Goal: Check status: Check status

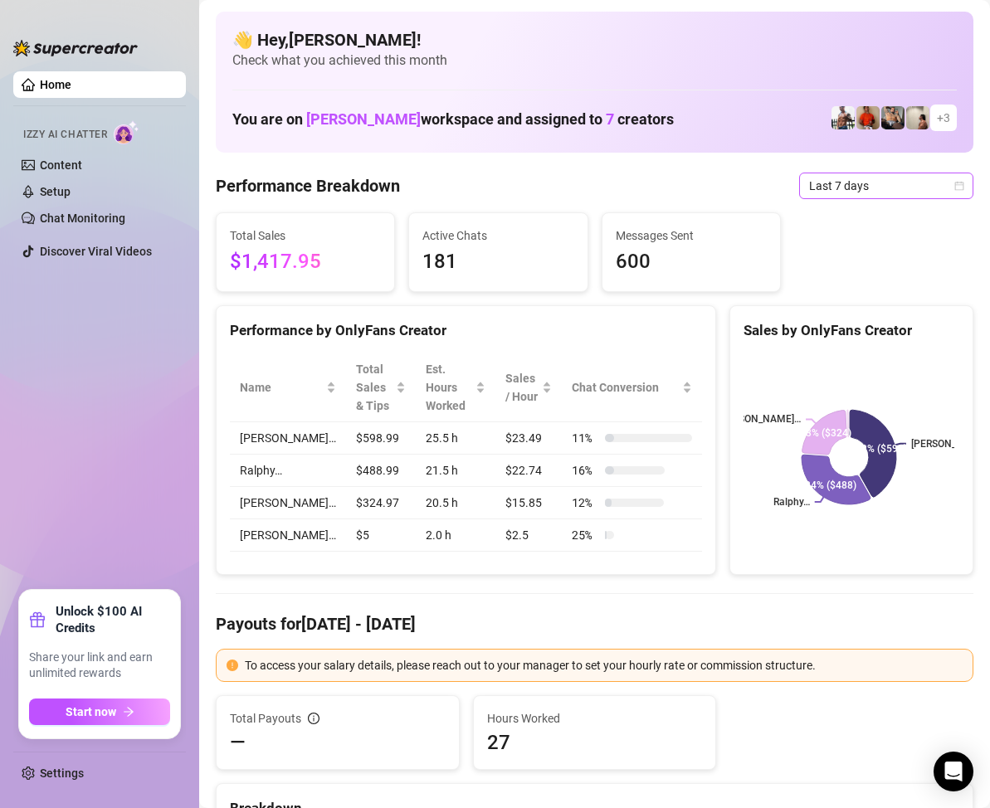
click at [954, 188] on icon "calendar" at bounding box center [959, 186] width 10 height 10
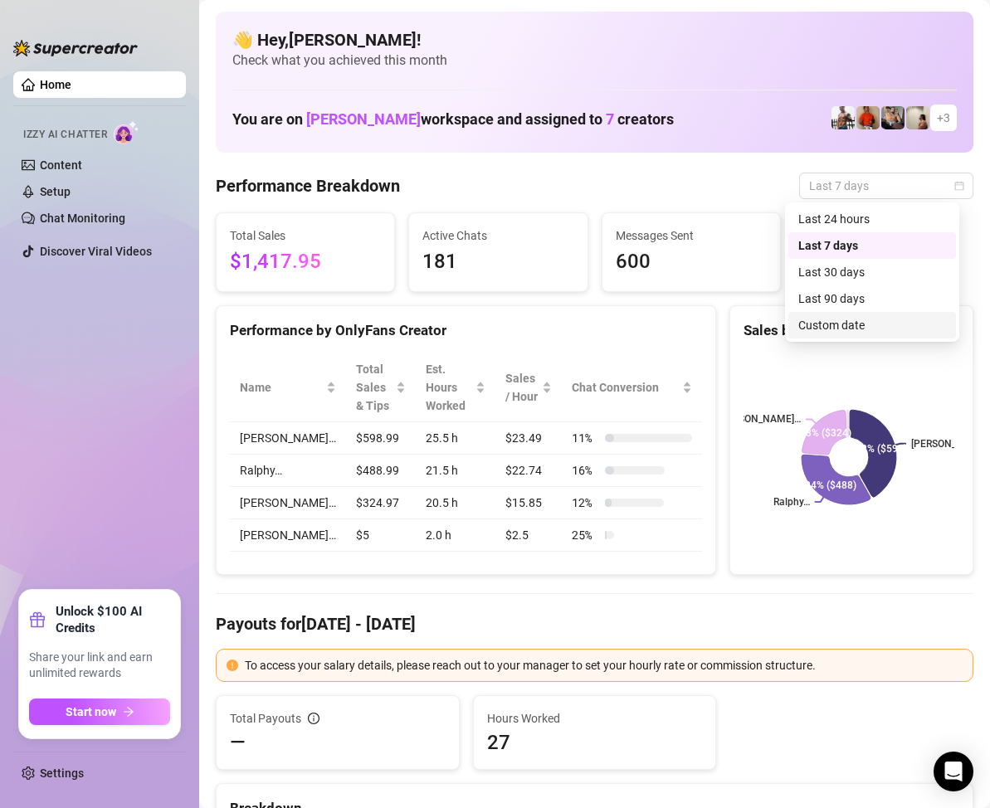
click at [864, 325] on div "Custom date" at bounding box center [872, 325] width 148 height 18
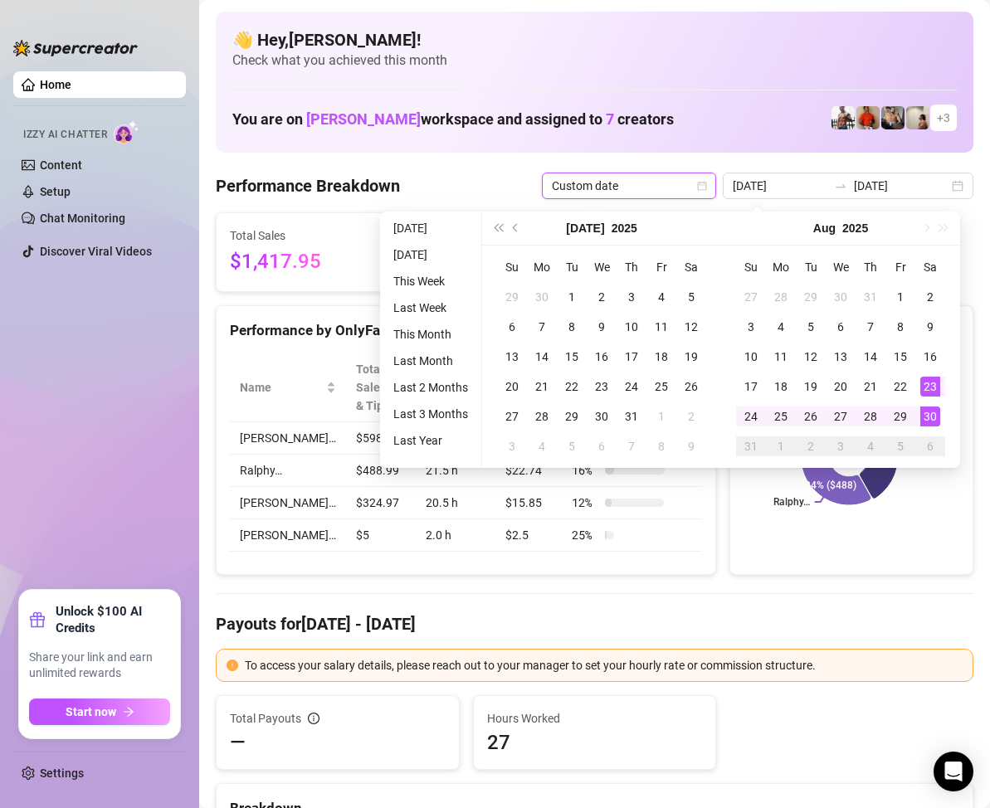
type input "[DATE]"
click at [932, 415] on div "30" at bounding box center [930, 416] width 20 height 20
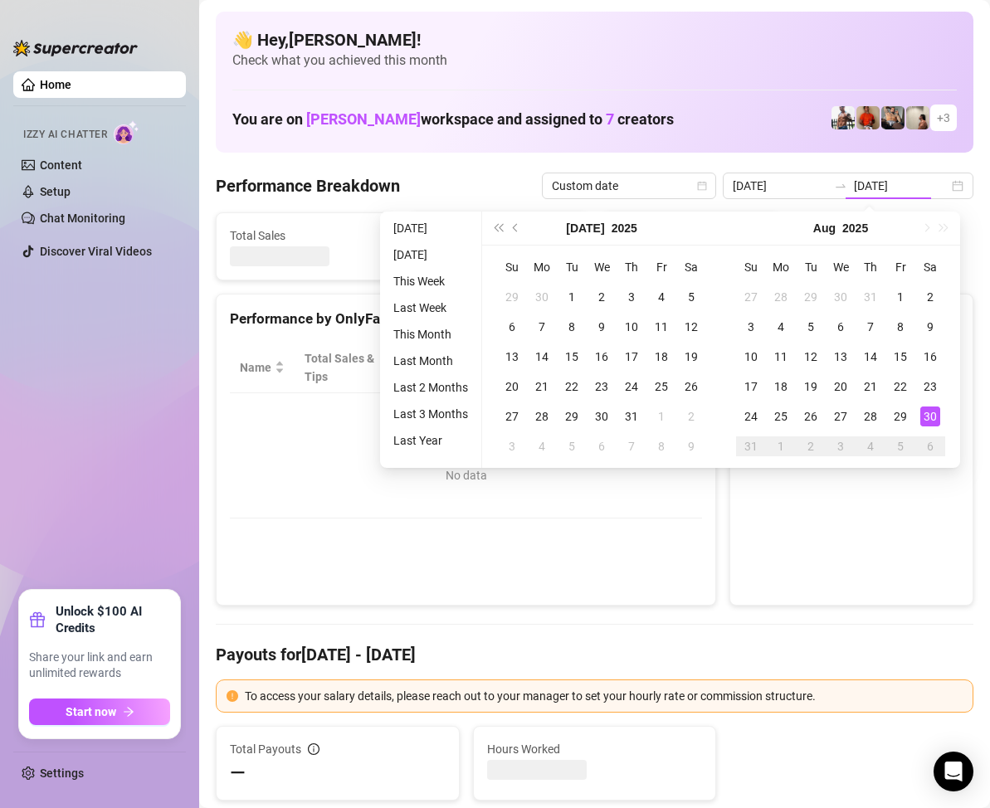
type input "[DATE]"
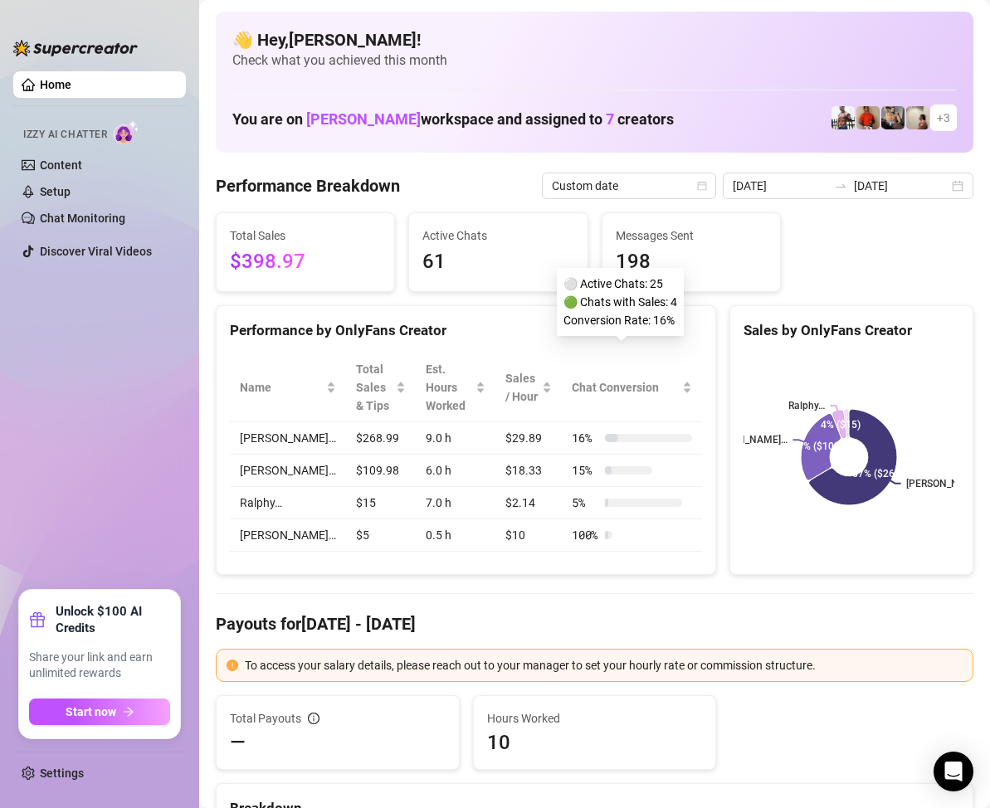
scroll to position [83, 0]
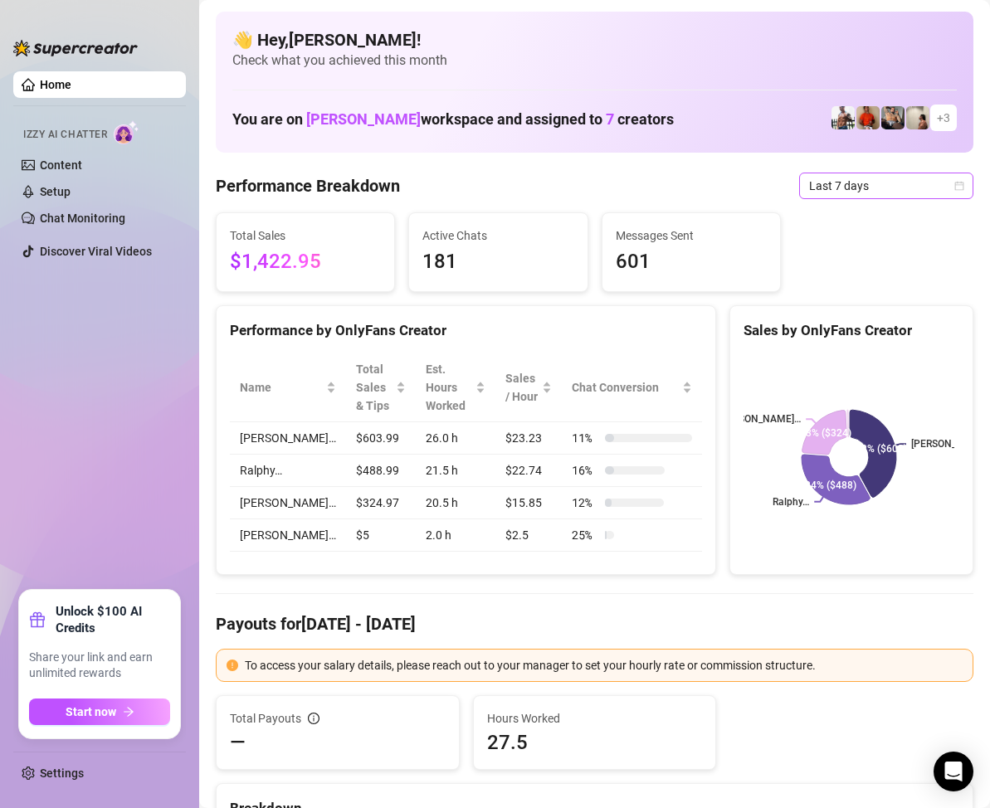
click at [955, 185] on icon "calendar" at bounding box center [959, 185] width 9 height 9
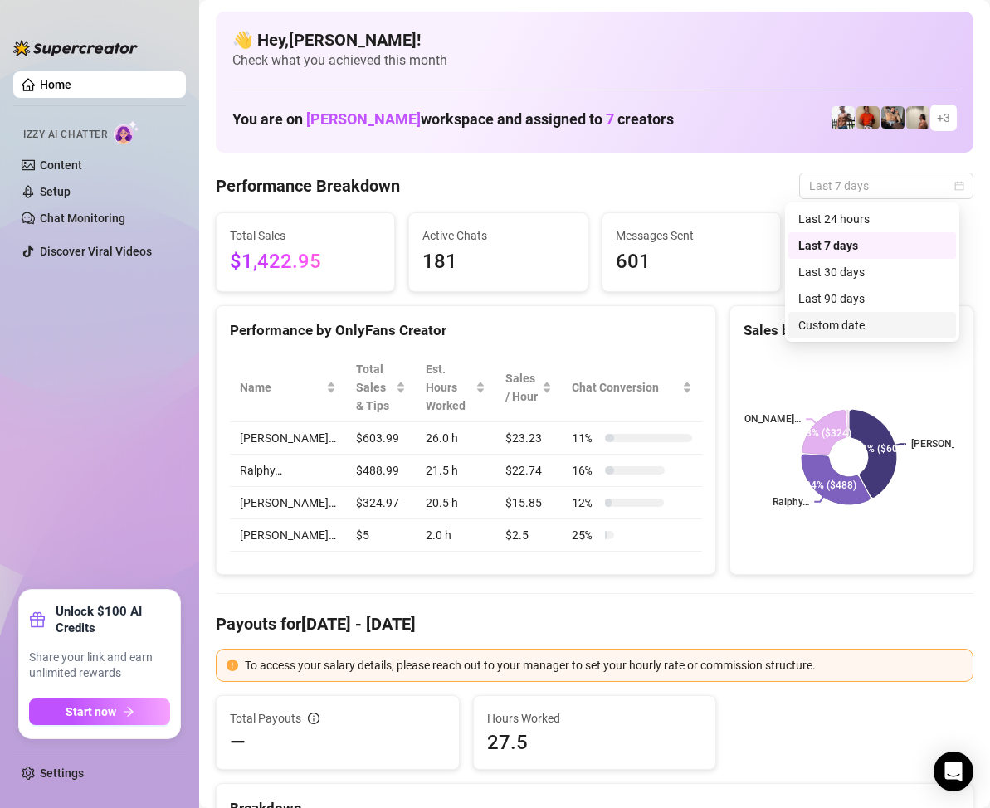
click at [854, 328] on div "Custom date" at bounding box center [872, 325] width 148 height 18
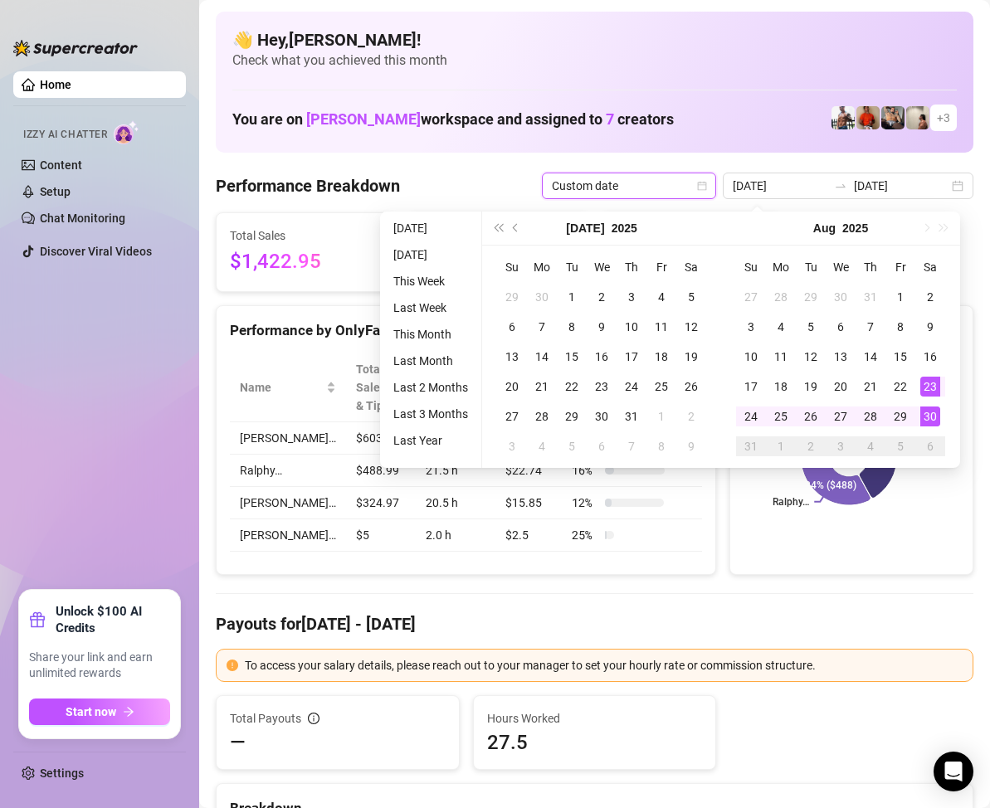
click at [931, 414] on div "30" at bounding box center [930, 416] width 20 height 20
type input "[DATE]"
click at [931, 414] on div "30" at bounding box center [930, 416] width 20 height 20
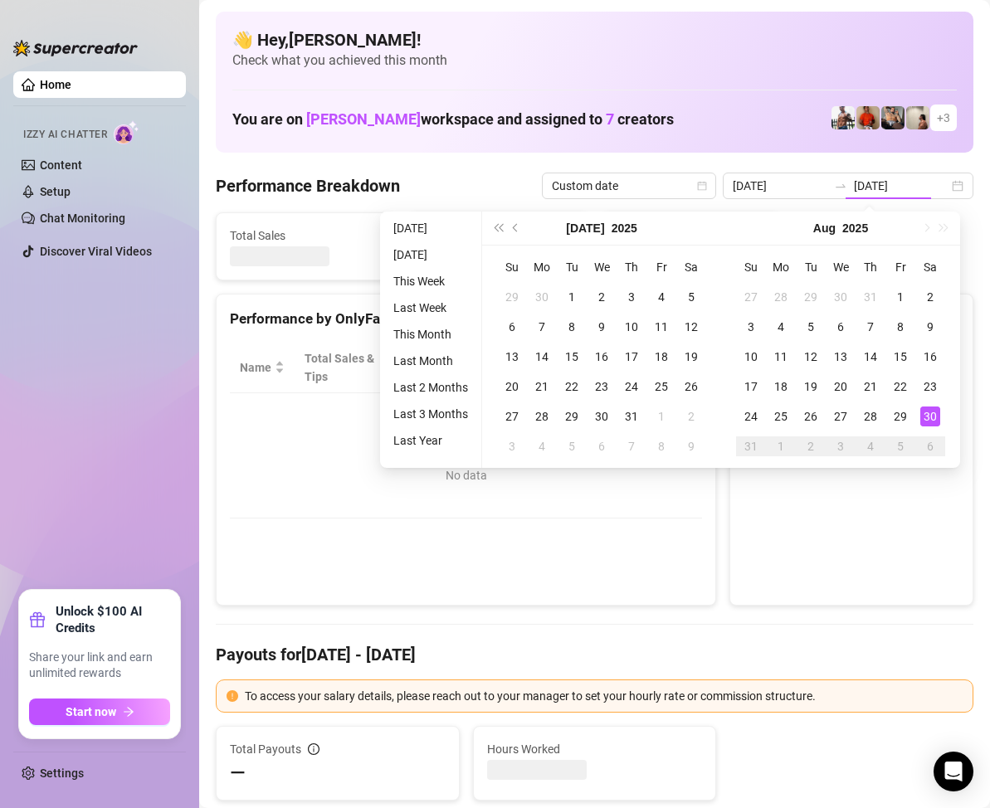
type input "[DATE]"
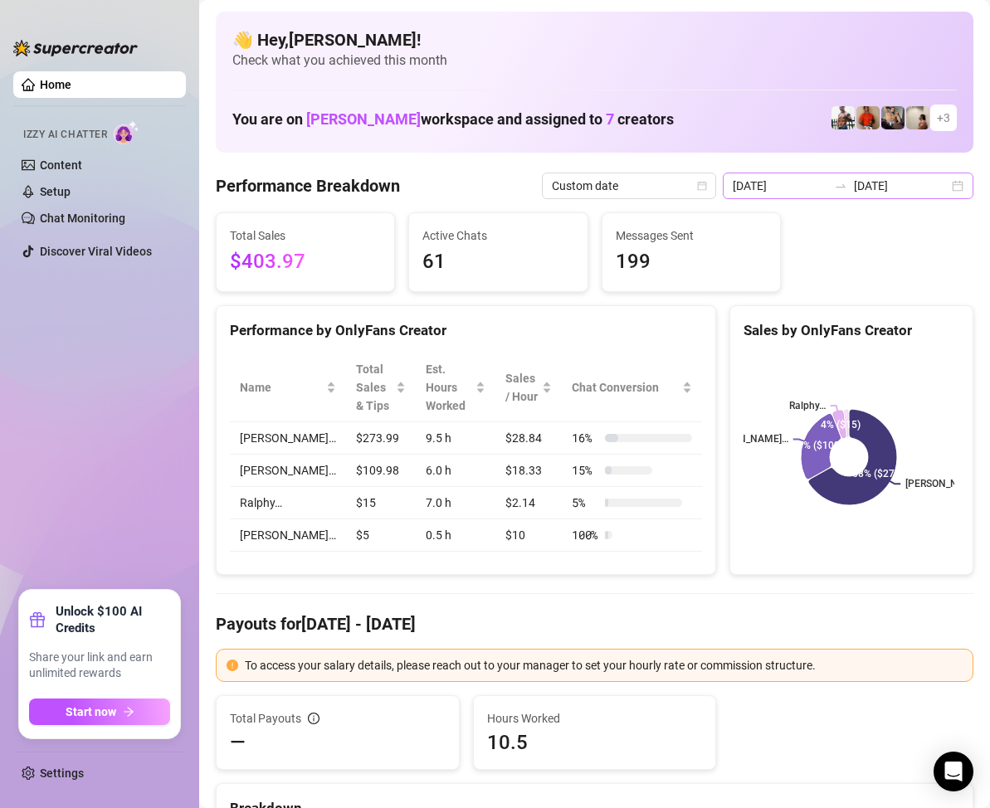
click at [950, 191] on div "2025-08-30 2025-08-30" at bounding box center [848, 186] width 251 height 27
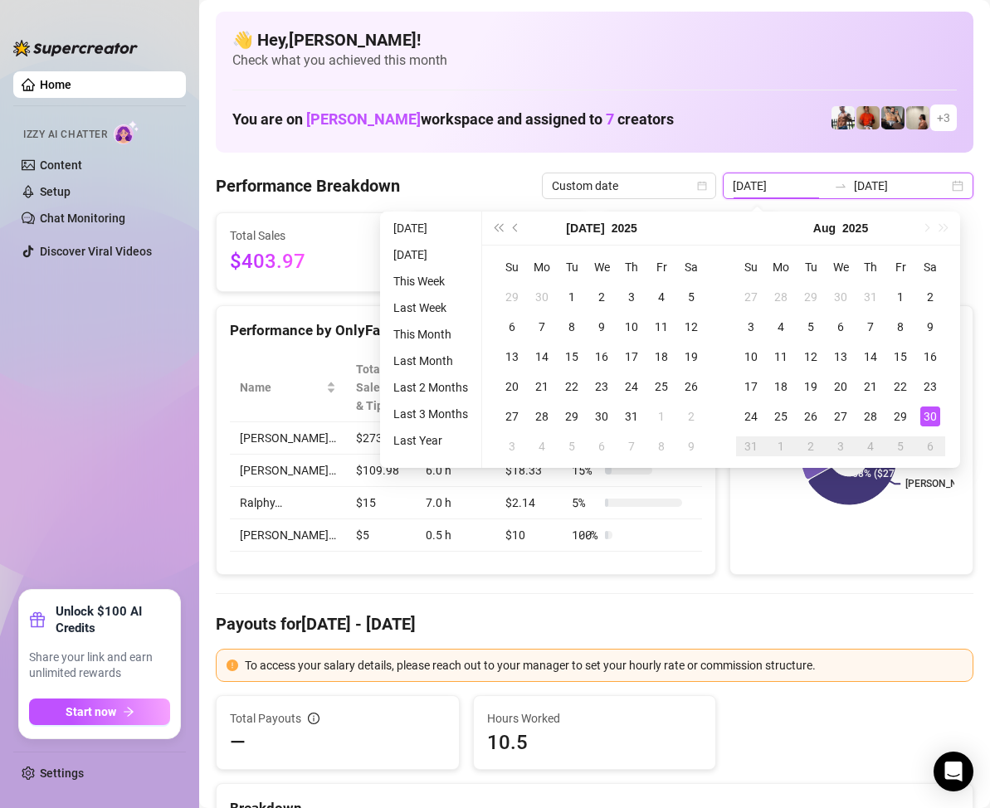
type input "[DATE]"
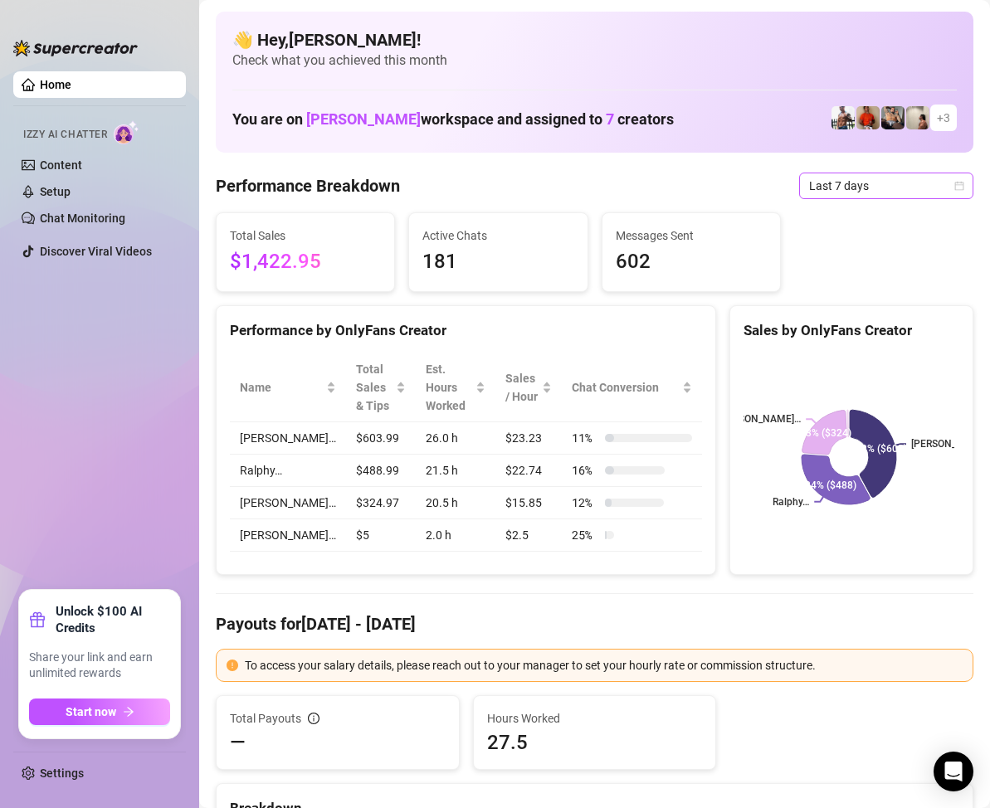
click at [954, 183] on icon "calendar" at bounding box center [959, 186] width 10 height 10
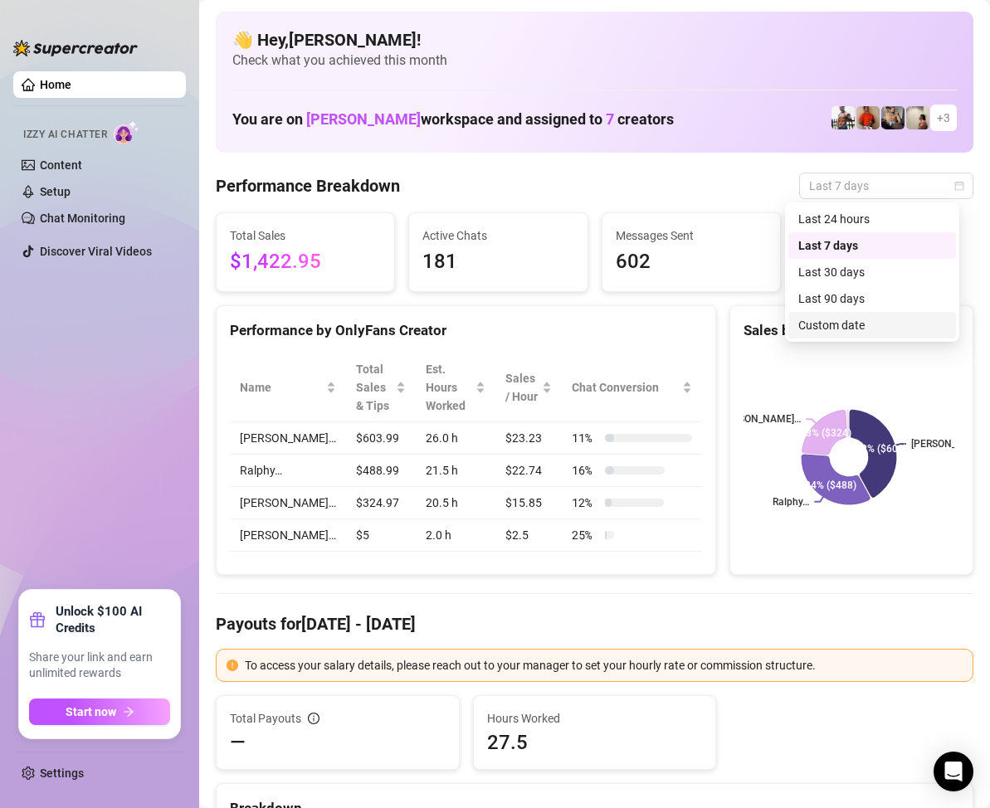
click at [897, 324] on div "Custom date" at bounding box center [872, 325] width 148 height 18
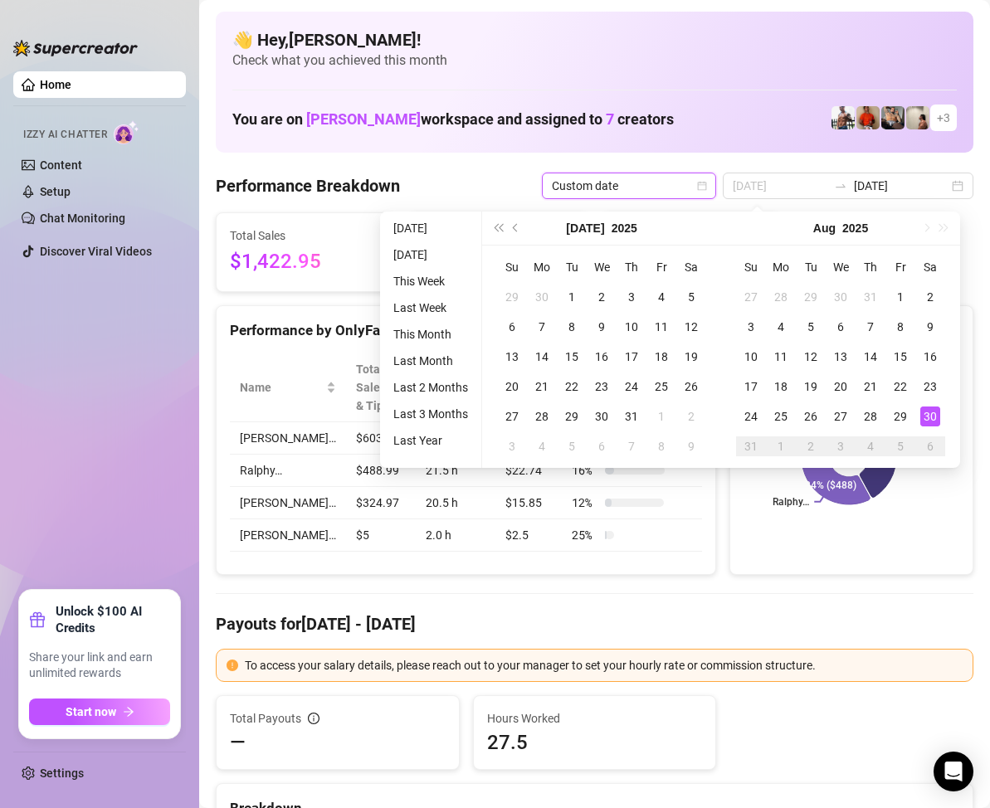
type input "[DATE]"
click at [929, 416] on div "30" at bounding box center [930, 416] width 20 height 20
click at [930, 416] on div "30" at bounding box center [930, 416] width 20 height 20
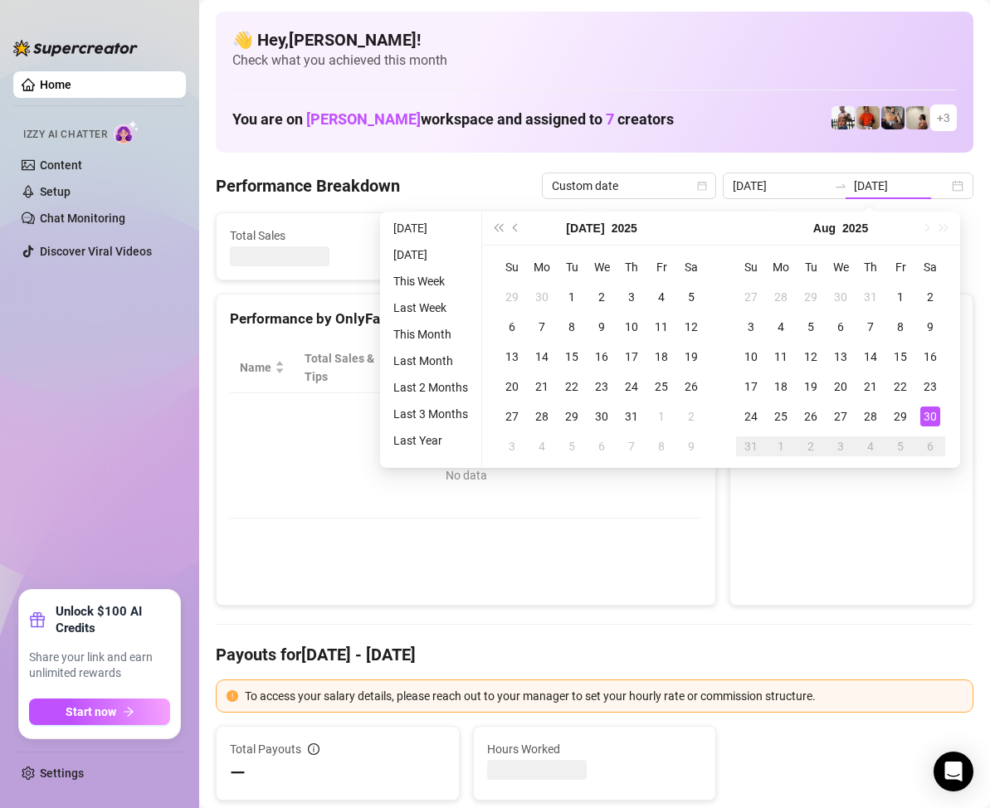
type input "[DATE]"
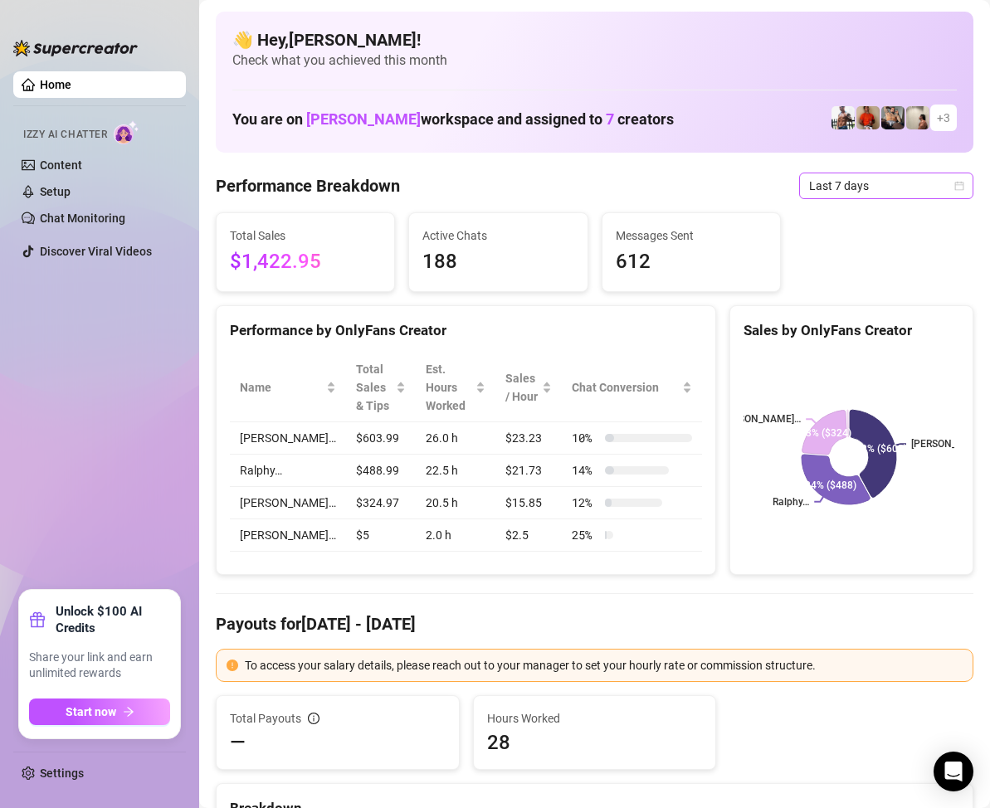
click at [954, 182] on icon "calendar" at bounding box center [959, 186] width 10 height 10
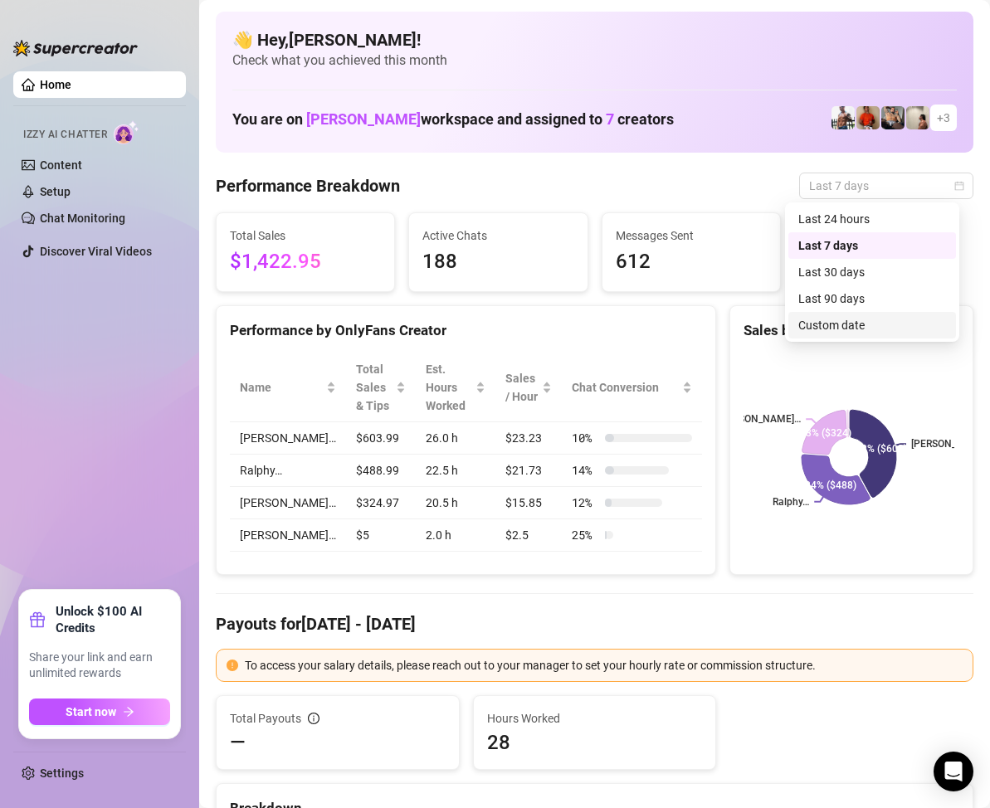
click at [864, 324] on div "Custom date" at bounding box center [872, 325] width 148 height 18
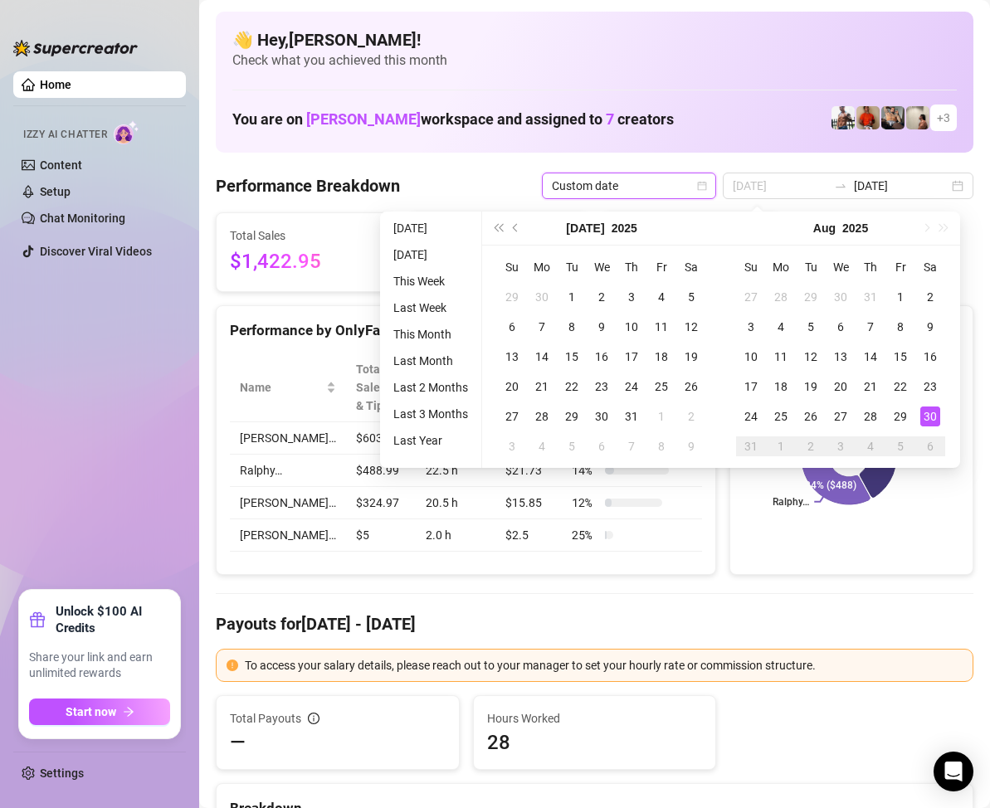
type input "[DATE]"
click at [928, 414] on div "30" at bounding box center [930, 416] width 20 height 20
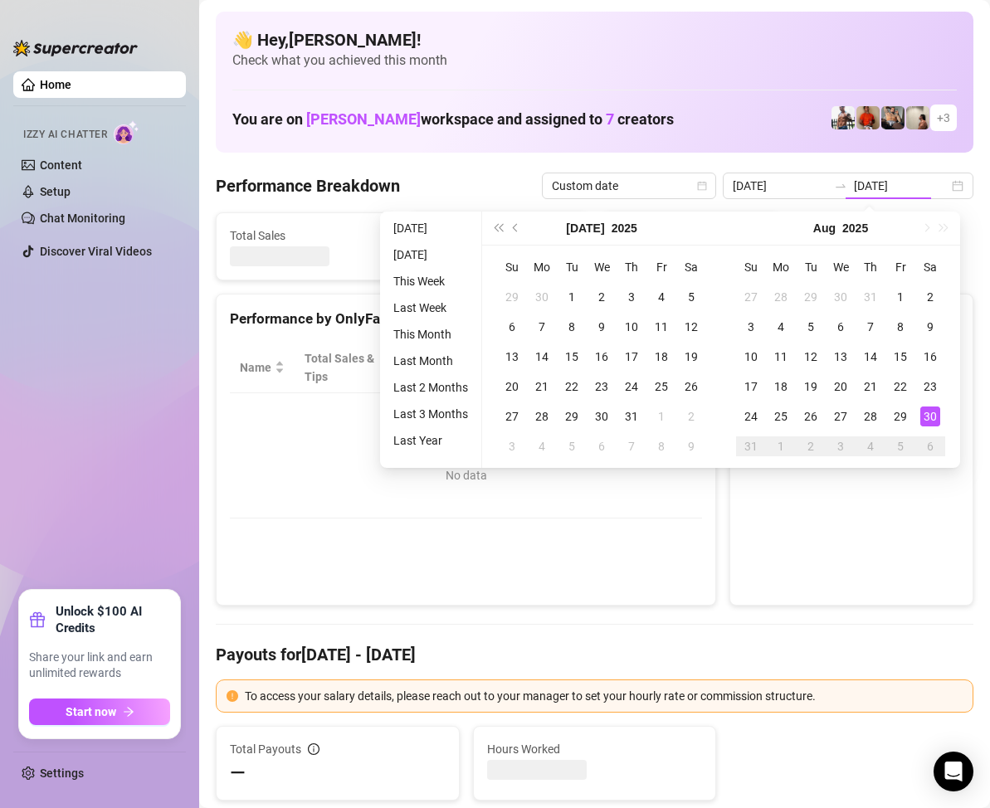
type input "[DATE]"
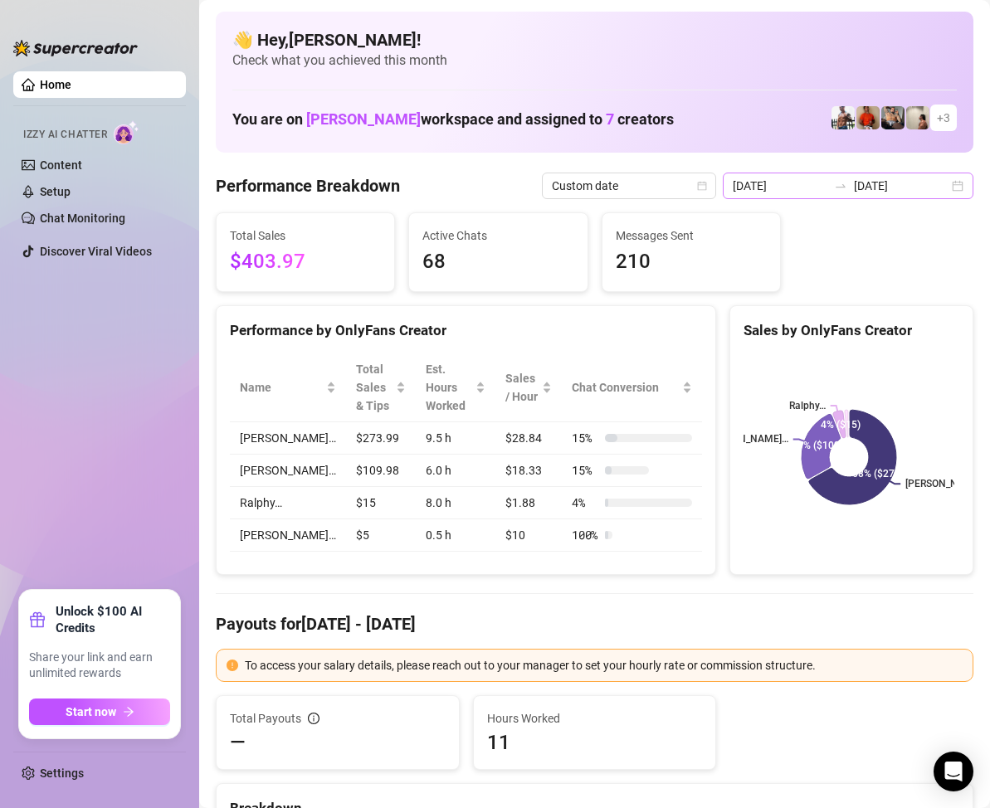
click at [945, 196] on div "[DATE] [DATE]" at bounding box center [848, 186] width 251 height 27
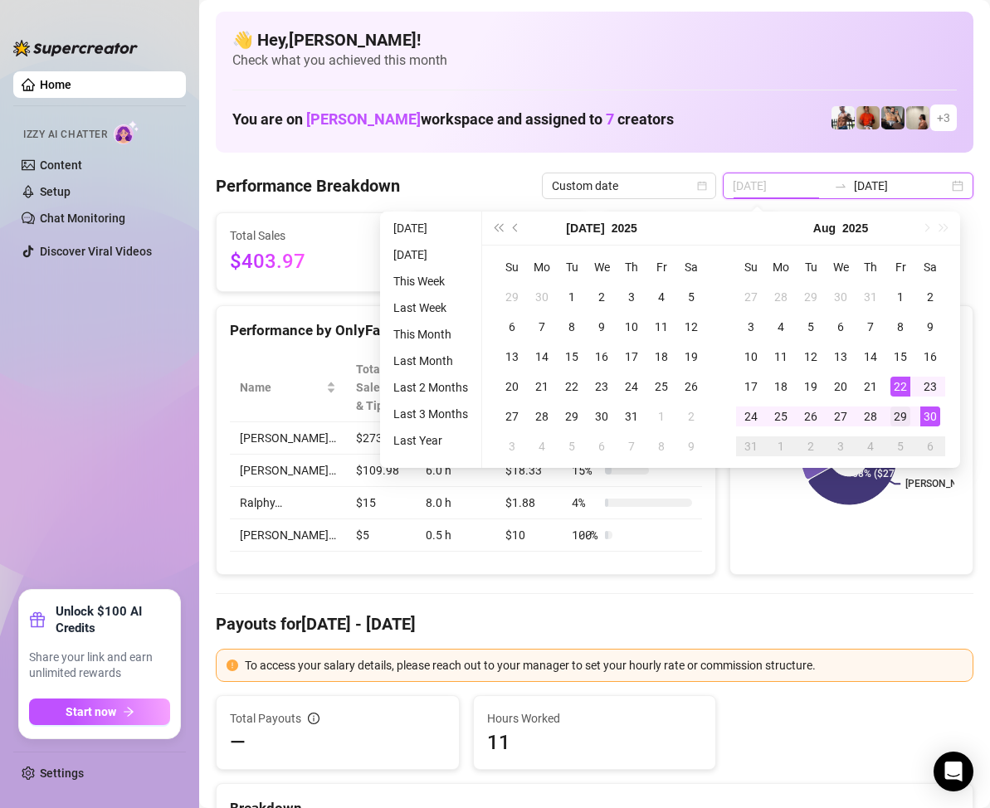
type input "[DATE]"
click at [903, 411] on div "29" at bounding box center [900, 416] width 20 height 20
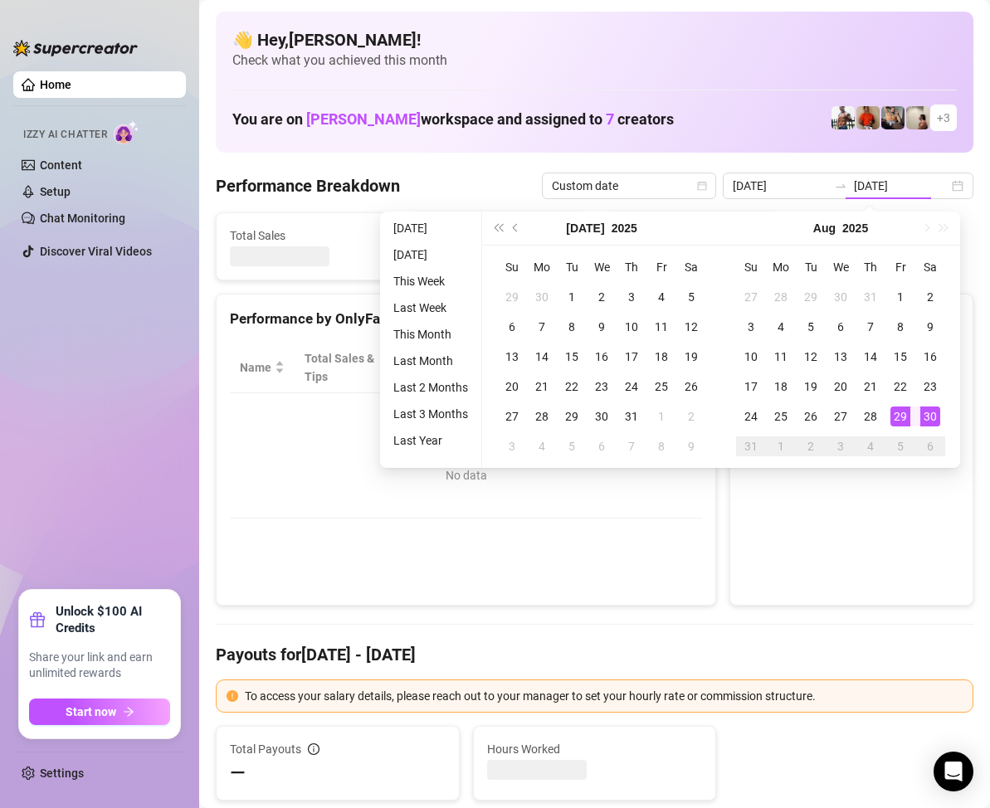
type input "[DATE]"
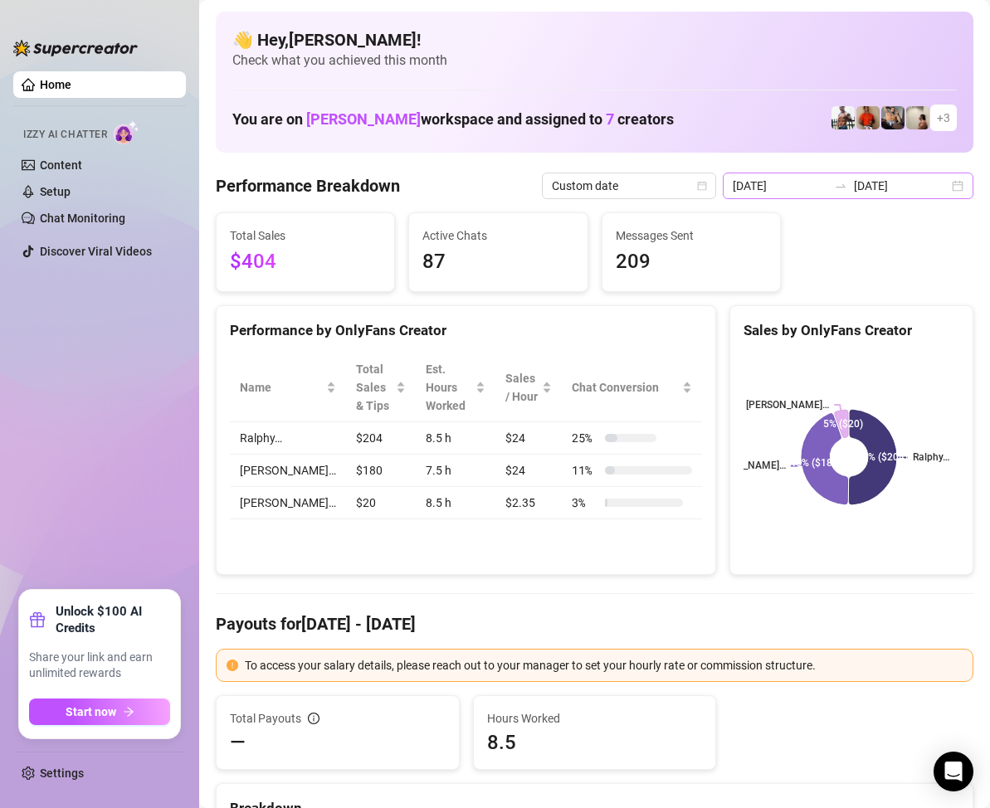
click at [950, 191] on div "[DATE] [DATE]" at bounding box center [848, 186] width 251 height 27
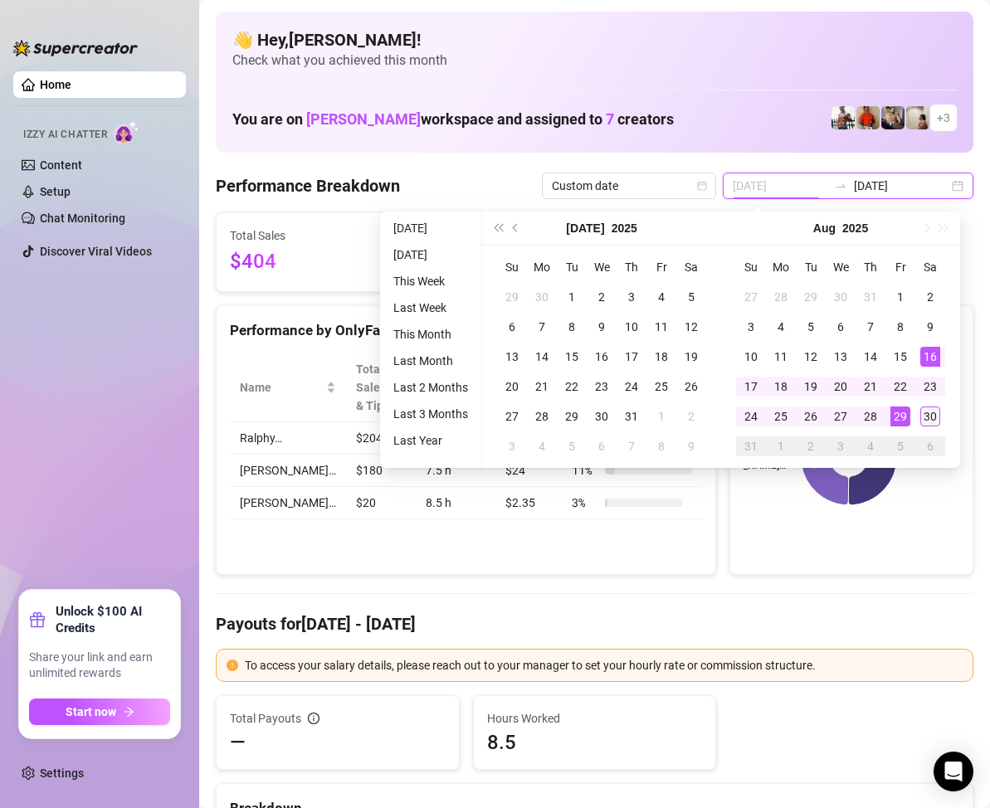
type input "[DATE]"
click at [926, 416] on div "30" at bounding box center [930, 416] width 20 height 20
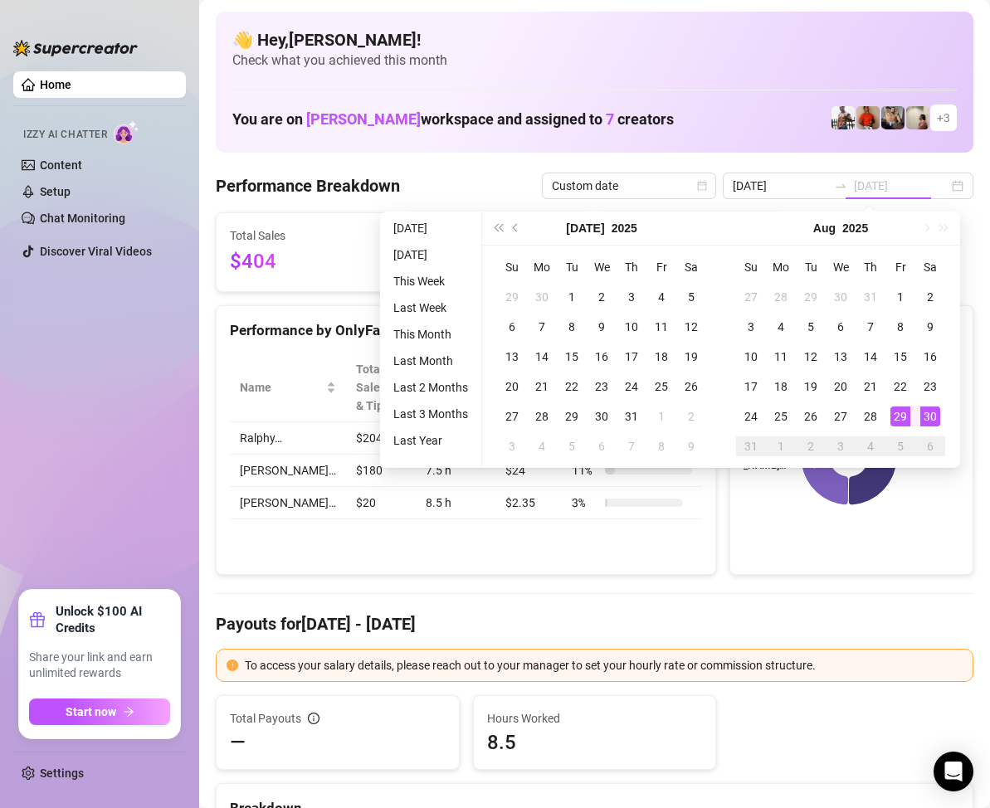
click at [926, 416] on div "30" at bounding box center [930, 416] width 20 height 20
type input "[DATE]"
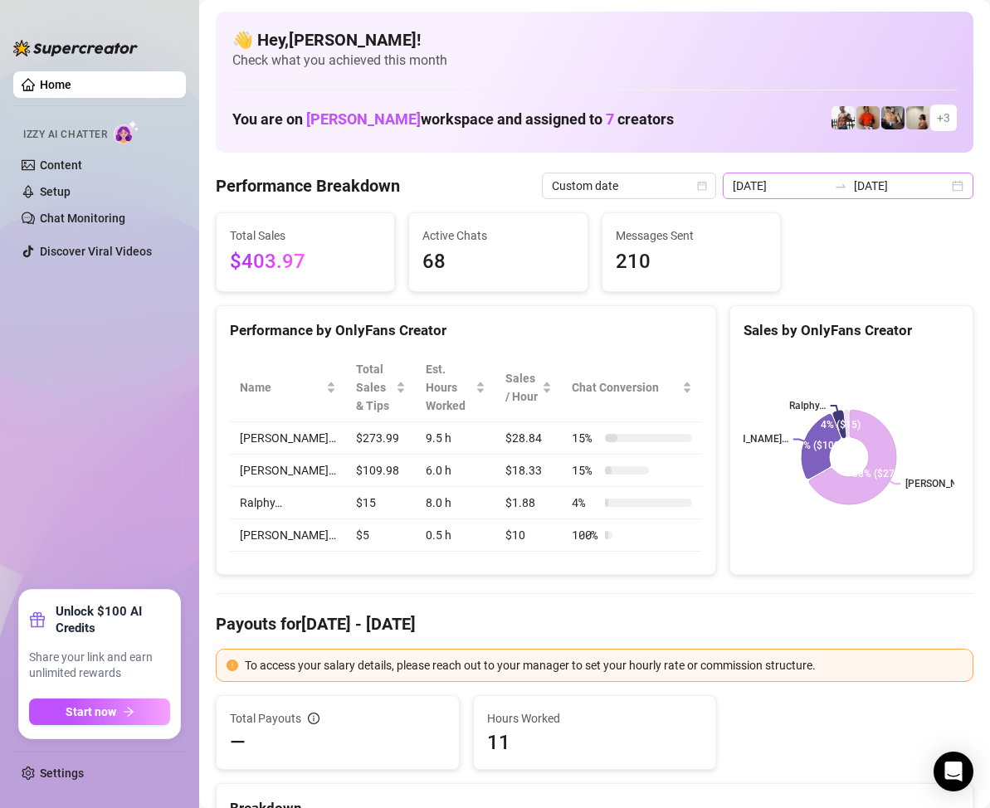
click at [946, 188] on div "[DATE] [DATE]" at bounding box center [848, 186] width 251 height 27
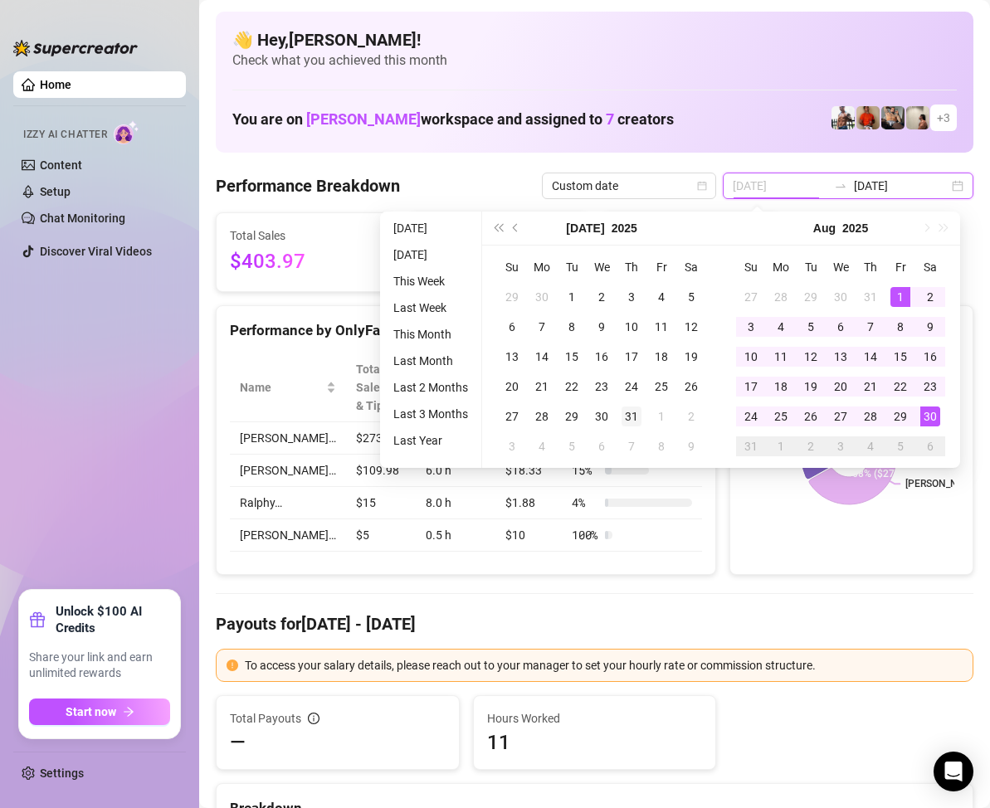
type input "[DATE]"
click at [630, 416] on div "31" at bounding box center [631, 416] width 20 height 20
type input "[DATE]"
click at [926, 416] on div "30" at bounding box center [930, 416] width 20 height 20
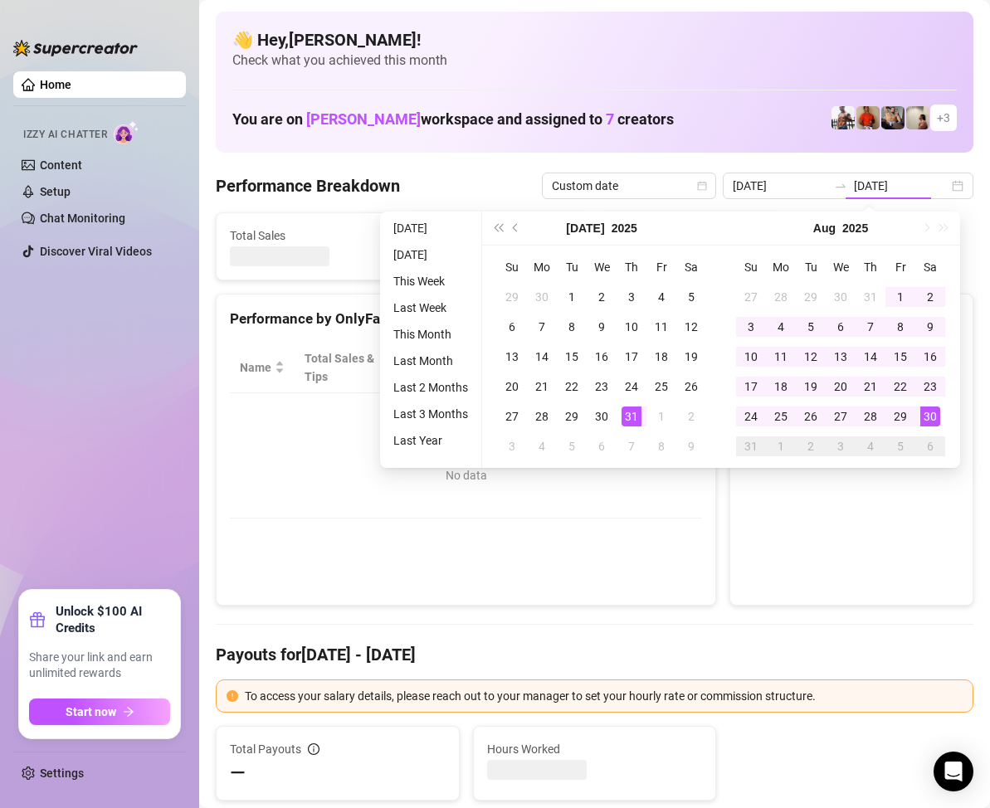
type input "[DATE]"
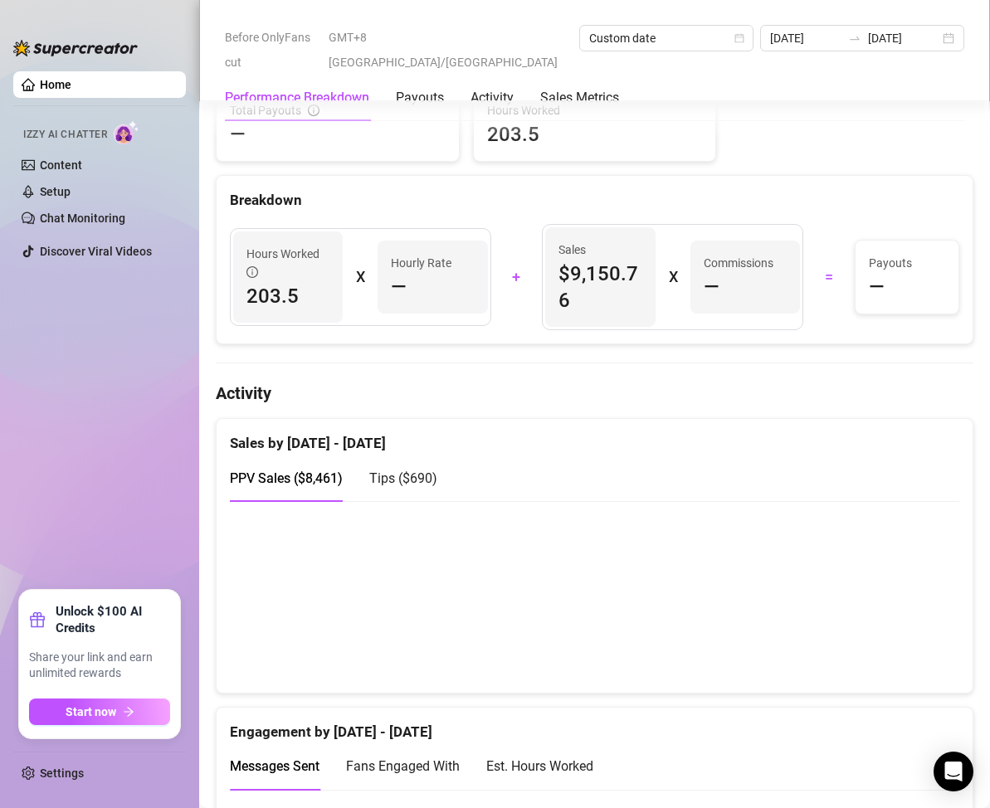
scroll to position [332, 0]
